Goal: Navigation & Orientation: Find specific page/section

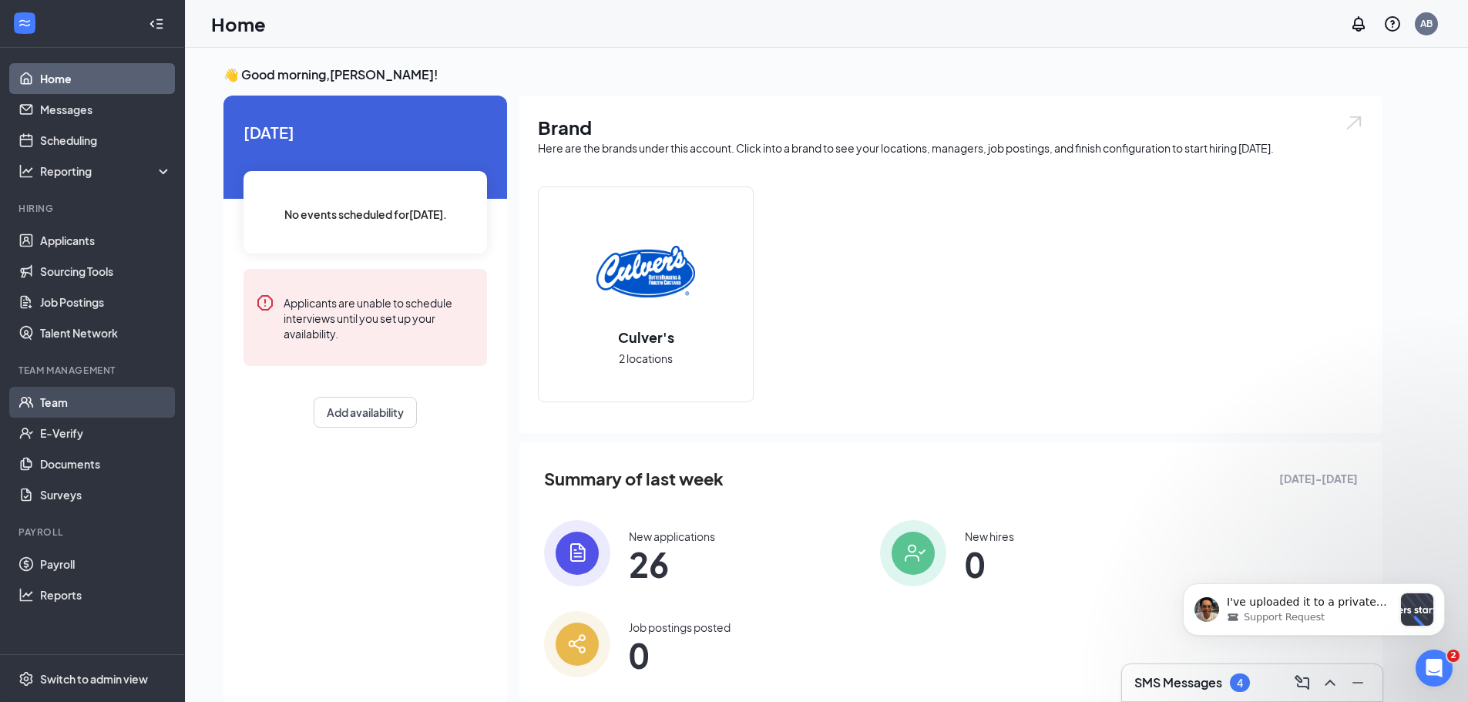
click at [46, 394] on link "Team" at bounding box center [106, 402] width 132 height 31
